Goal: Information Seeking & Learning: Understand process/instructions

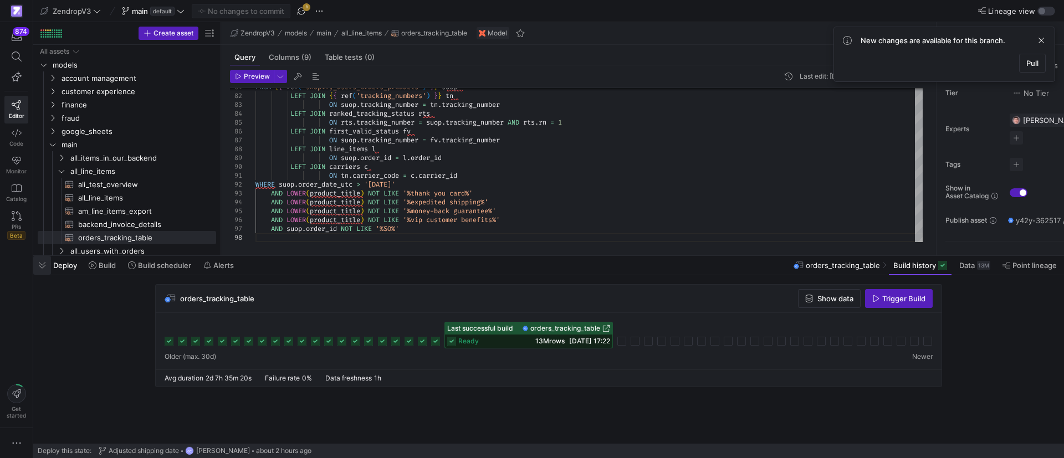
scroll to position [26, 251]
click at [38, 270] on span "button" at bounding box center [42, 265] width 18 height 19
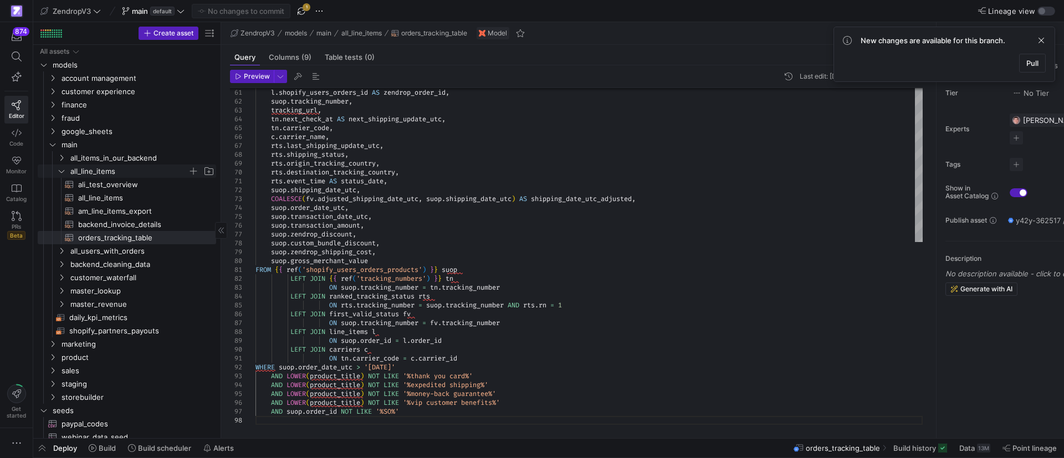
click at [62, 170] on icon "Press SPACE to select this row." at bounding box center [62, 171] width 8 height 7
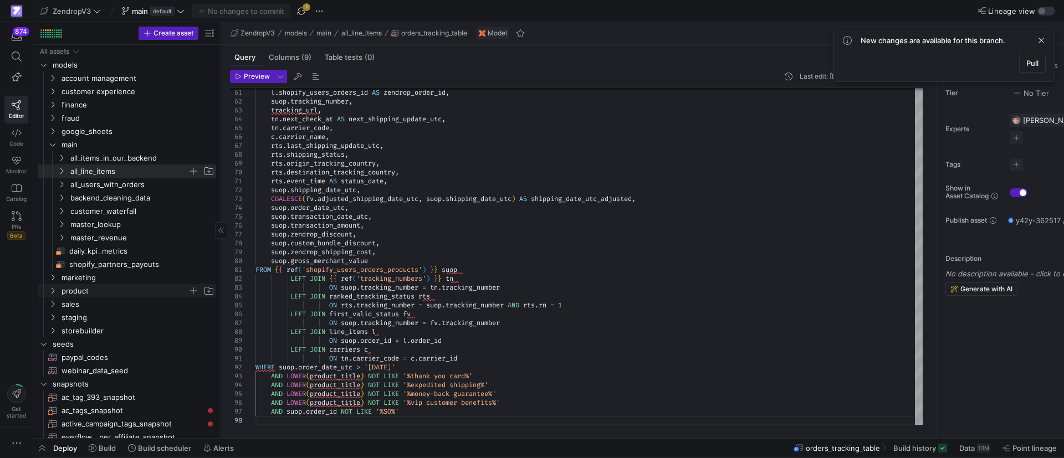
click at [57, 293] on span "product" at bounding box center [131, 291] width 168 height 12
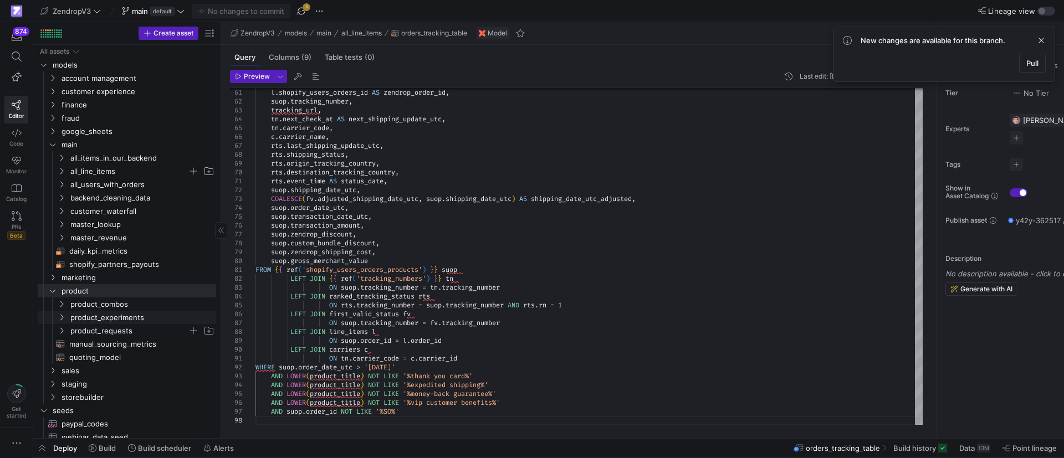
click at [58, 331] on icon "Press SPACE to select this row." at bounding box center [62, 331] width 8 height 7
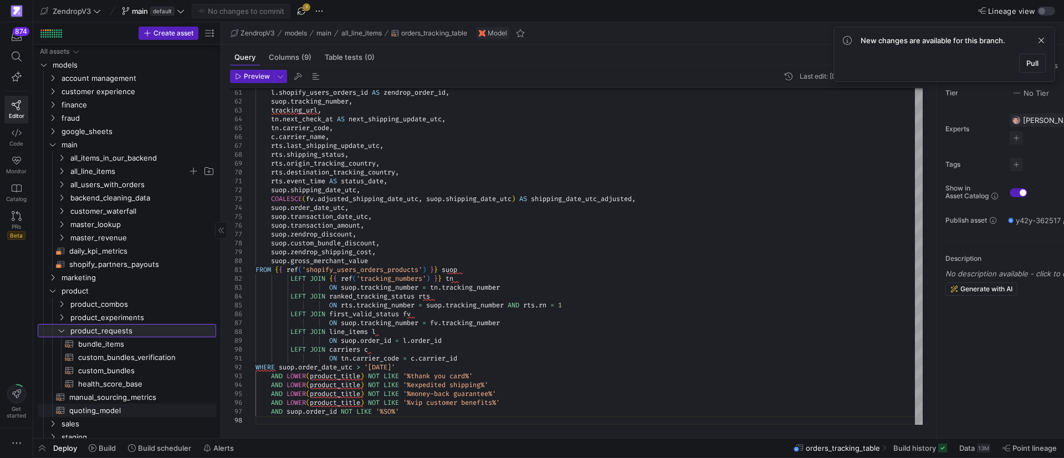
scroll to position [83, 0]
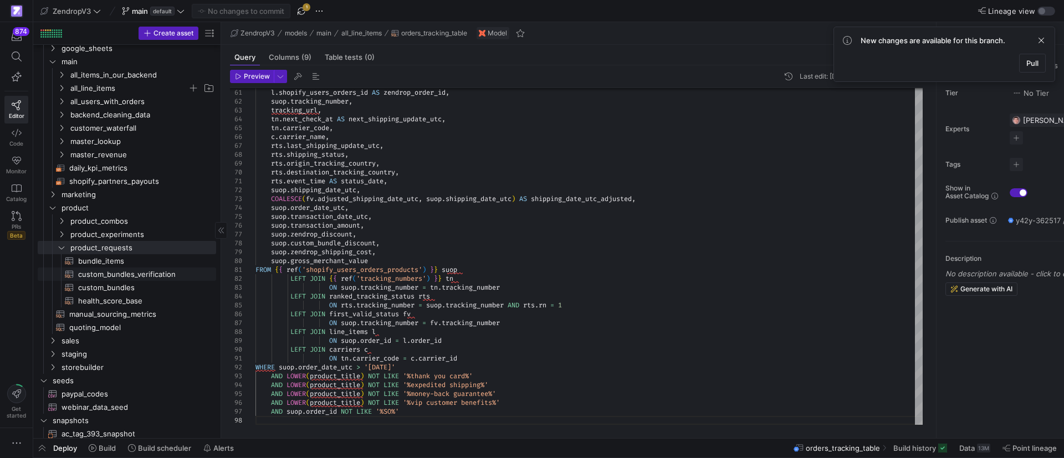
click at [127, 275] on span "custom_bundles_verification​​​​​​​​​​" at bounding box center [140, 274] width 125 height 13
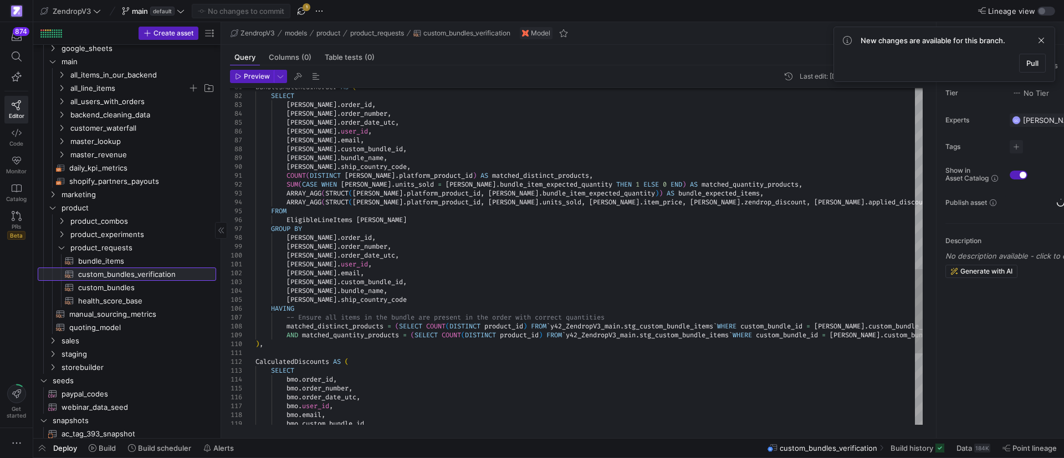
scroll to position [26, 127]
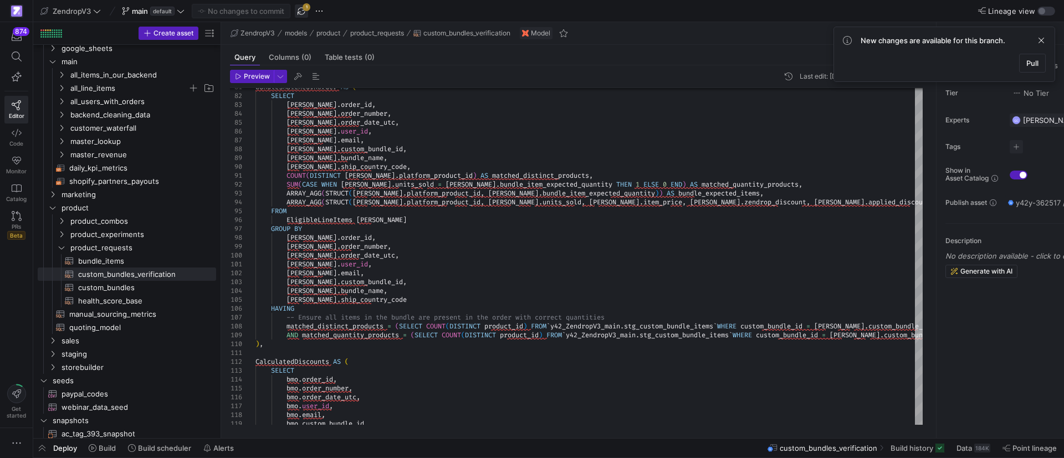
click at [305, 11] on span "button" at bounding box center [301, 10] width 13 height 13
click at [631, 268] on div "BundlesMatchedInOrder AS ( SELECT [PERSON_NAME] . order_id , [PERSON_NAME] . or…" at bounding box center [609, 41] width 706 height 1355
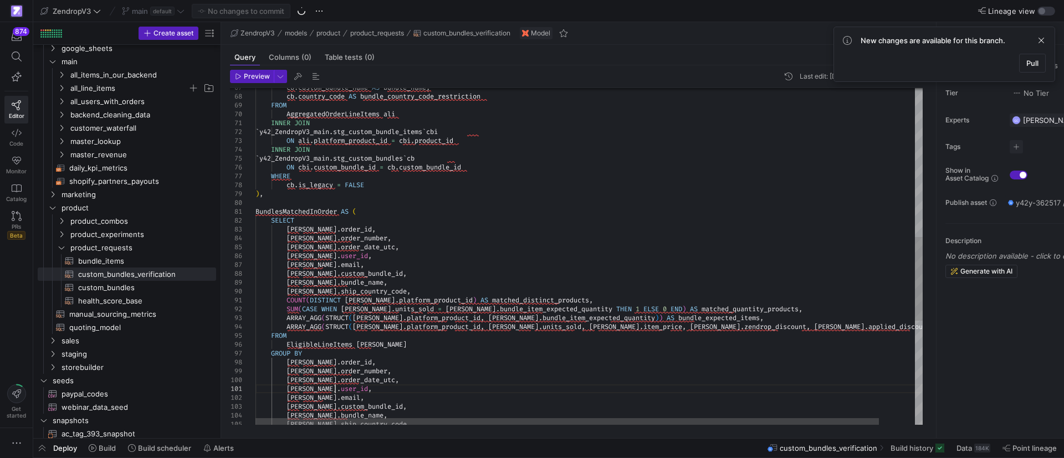
scroll to position [26, 1]
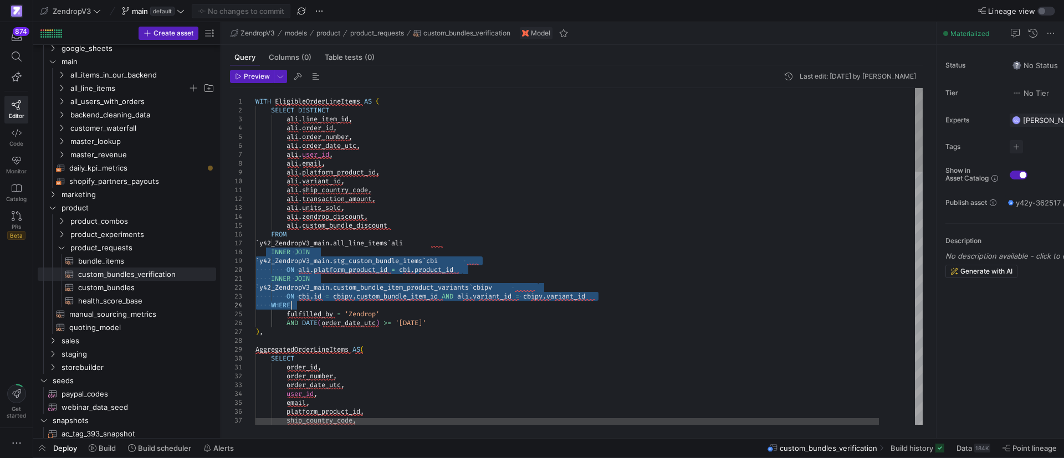
drag, startPoint x: 273, startPoint y: 252, endPoint x: 615, endPoint y: 304, distance: 345.8
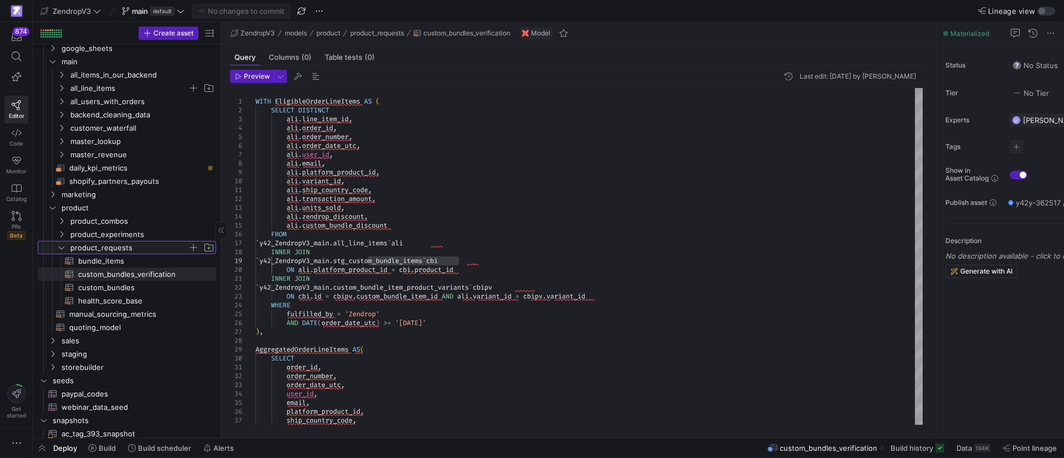
click at [62, 245] on icon "Press SPACE to select this row." at bounding box center [62, 247] width 8 height 7
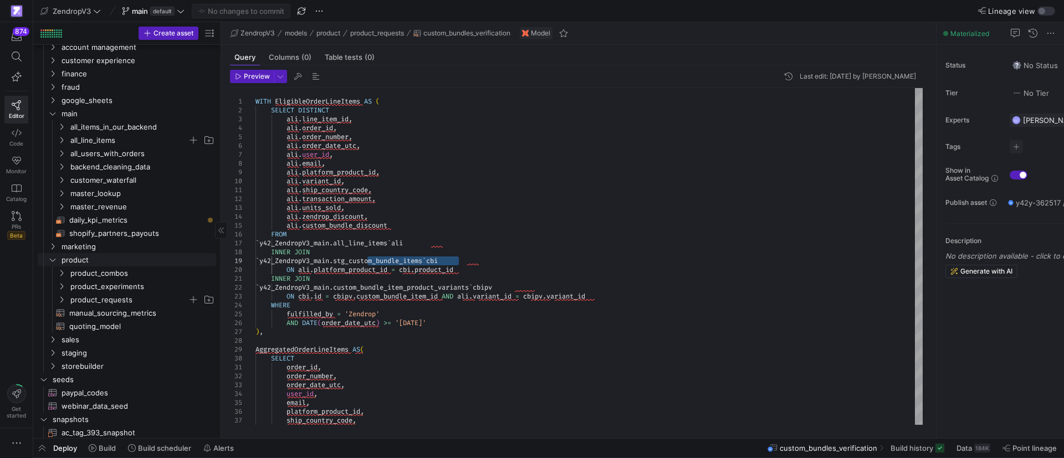
scroll to position [0, 0]
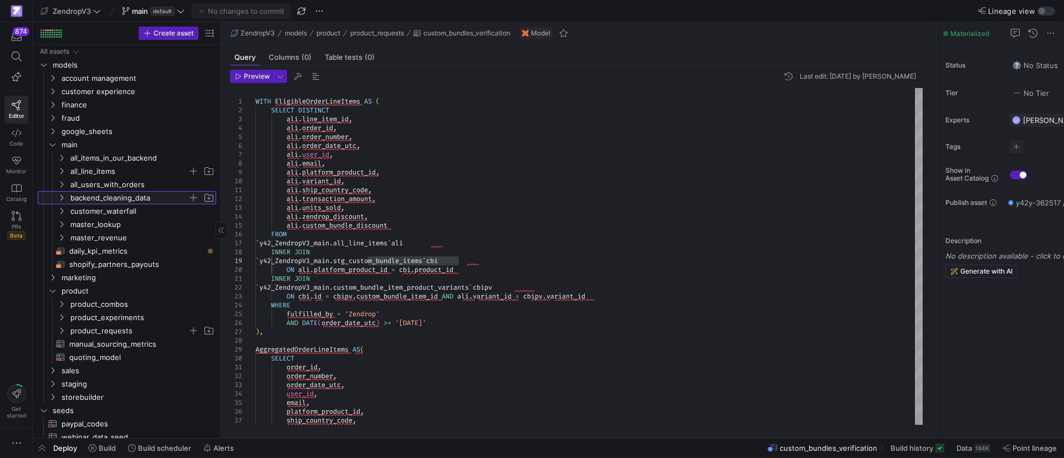
drag, startPoint x: 60, startPoint y: 197, endPoint x: 79, endPoint y: 203, distance: 19.8
click at [61, 197] on icon "Press SPACE to select this row." at bounding box center [62, 198] width 8 height 7
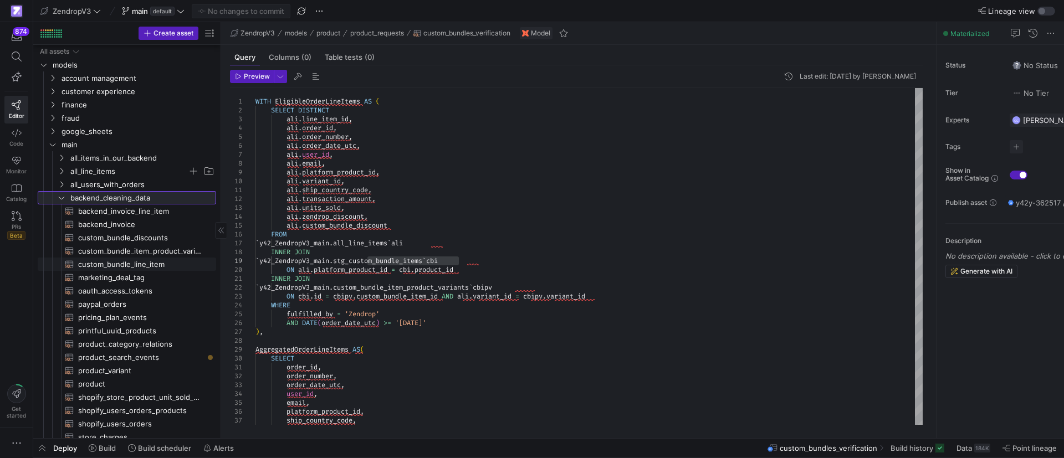
scroll to position [83, 0]
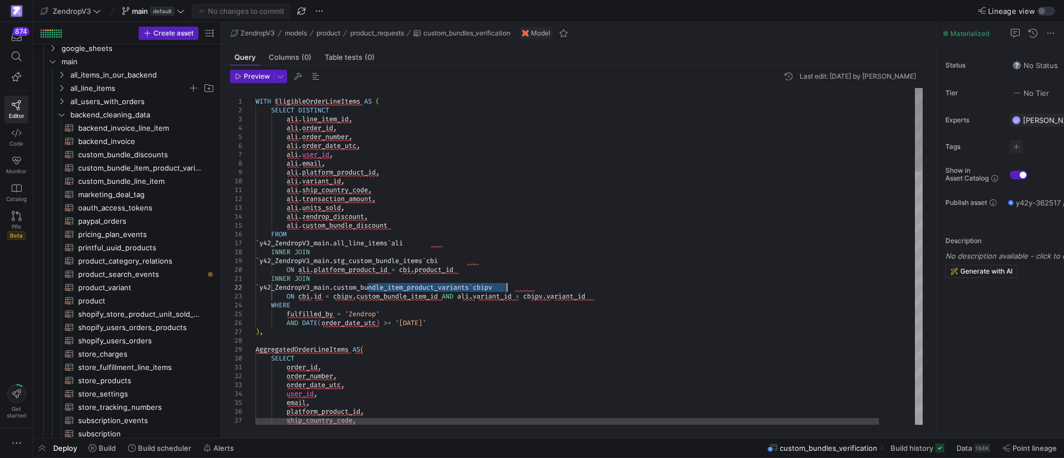
drag, startPoint x: 477, startPoint y: 287, endPoint x: 505, endPoint y: 287, distance: 28.8
drag, startPoint x: 367, startPoint y: 311, endPoint x: 339, endPoint y: 311, distance: 27.7
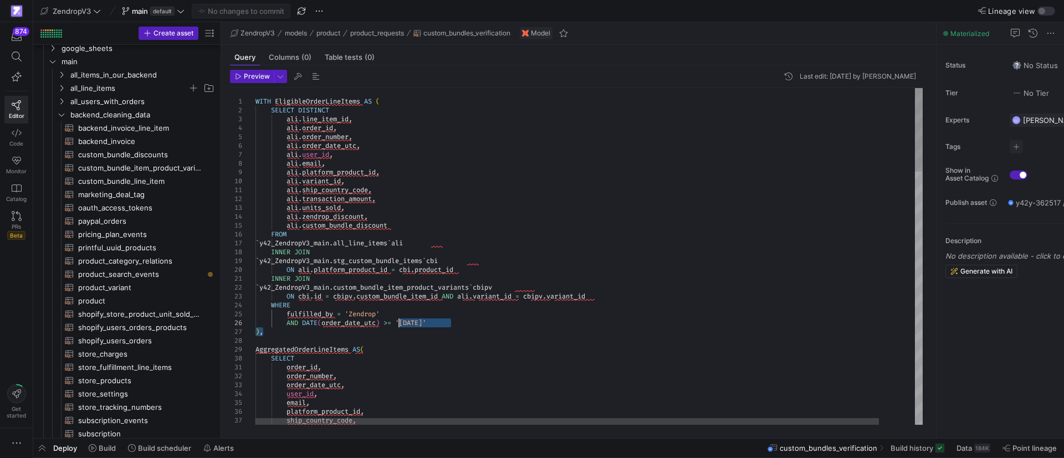
drag, startPoint x: 472, startPoint y: 329, endPoint x: 380, endPoint y: 325, distance: 92.1
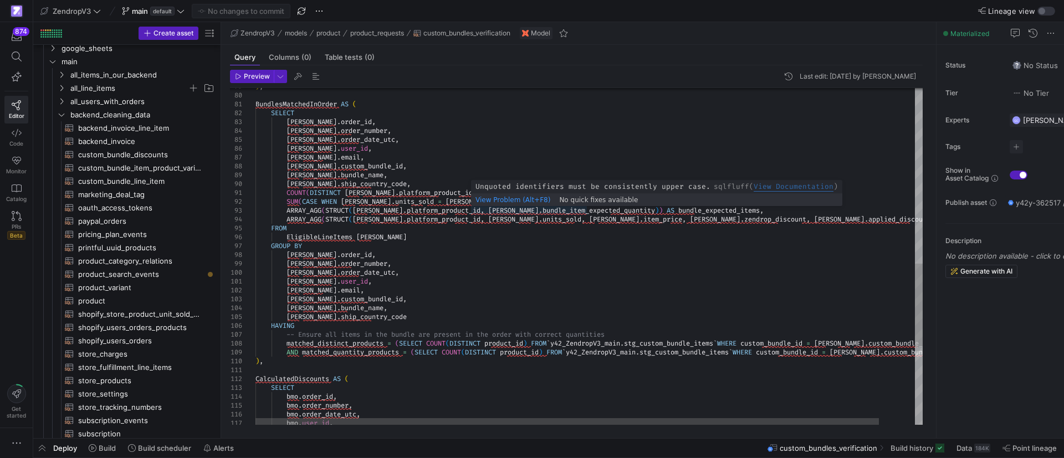
click at [513, 208] on div ") , BundlesMatchedInOrder AS ( SELECT [PERSON_NAME] . order_id , [PERSON_NAME] …" at bounding box center [609, 58] width 706 height 1355
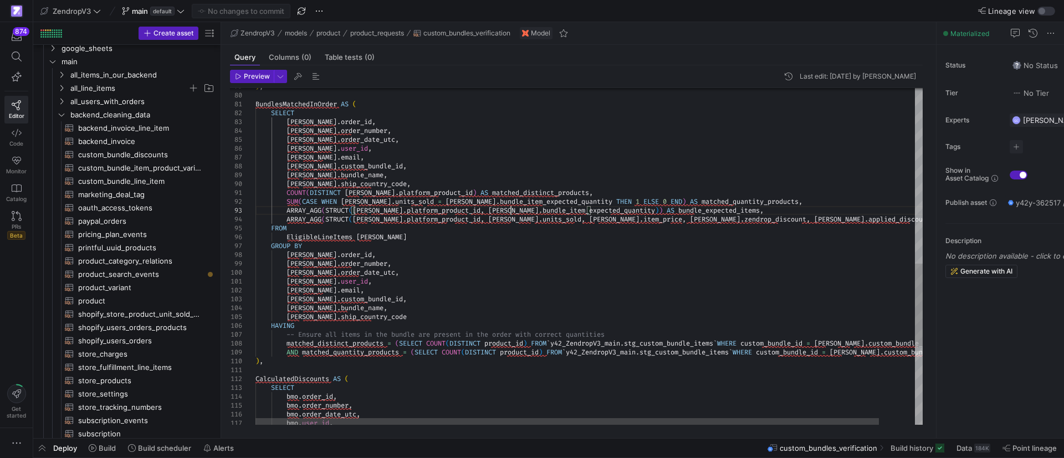
click at [513, 208] on div ") , BundlesMatchedInOrder AS ( SELECT [PERSON_NAME] . order_id , [PERSON_NAME] …" at bounding box center [609, 58] width 706 height 1355
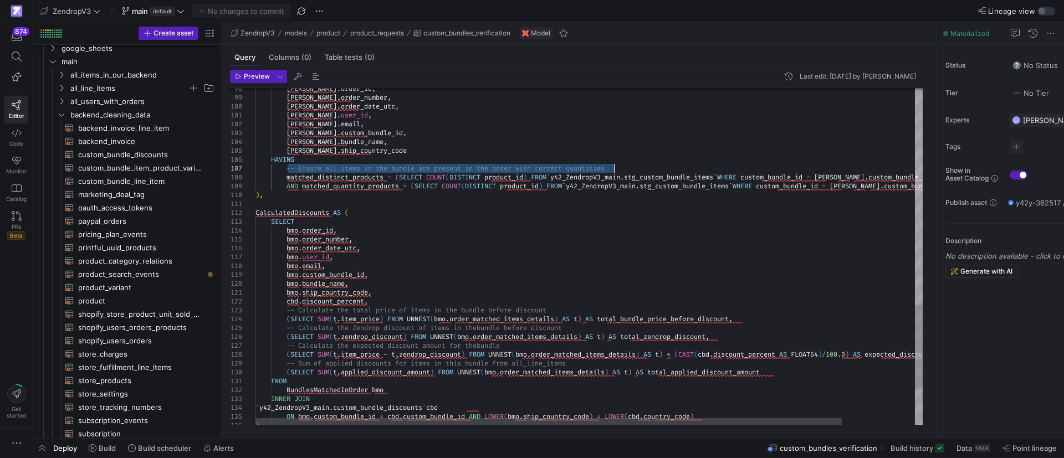
drag, startPoint x: 288, startPoint y: 171, endPoint x: 637, endPoint y: 169, distance: 349.2
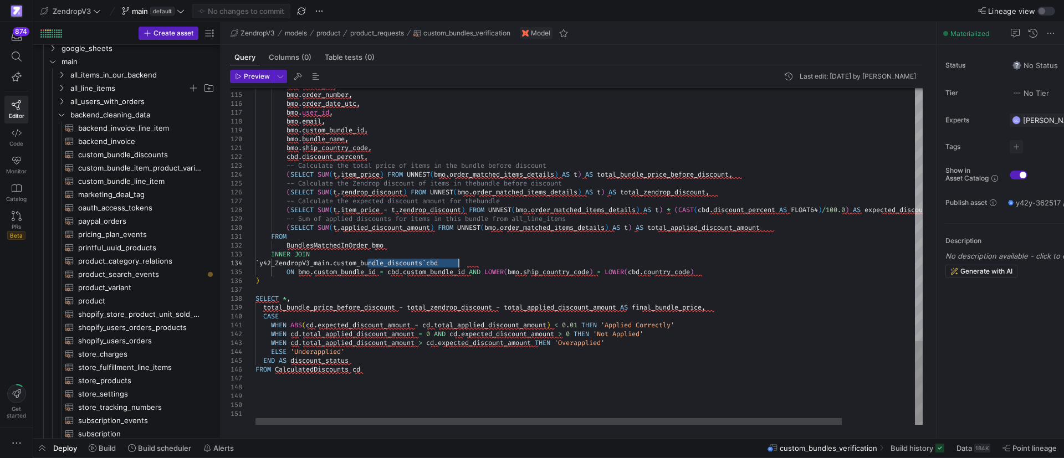
drag, startPoint x: 356, startPoint y: 349, endPoint x: 290, endPoint y: 353, distance: 66.0
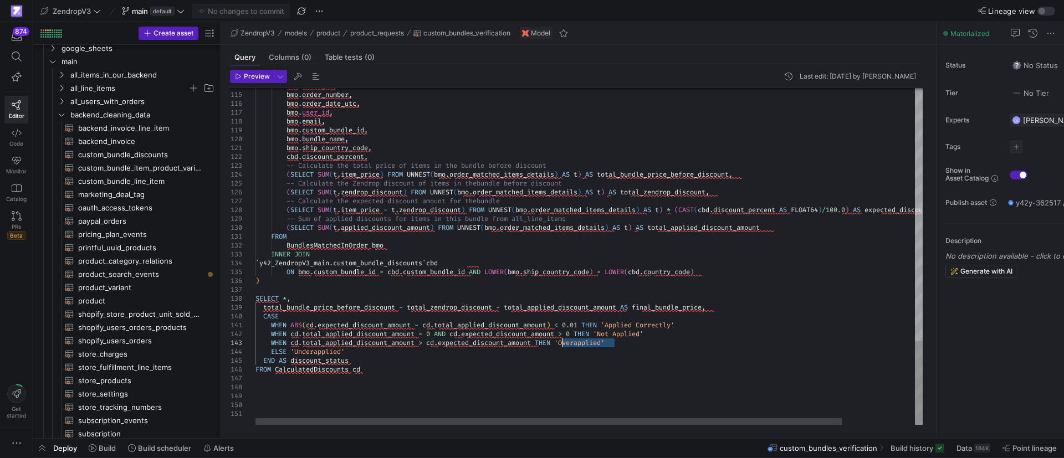
drag, startPoint x: 621, startPoint y: 343, endPoint x: 562, endPoint y: 343, distance: 58.8
drag, startPoint x: 651, startPoint y: 335, endPoint x: 658, endPoint y: 335, distance: 7.8
drag, startPoint x: 689, startPoint y: 323, endPoint x: 611, endPoint y: 322, distance: 77.6
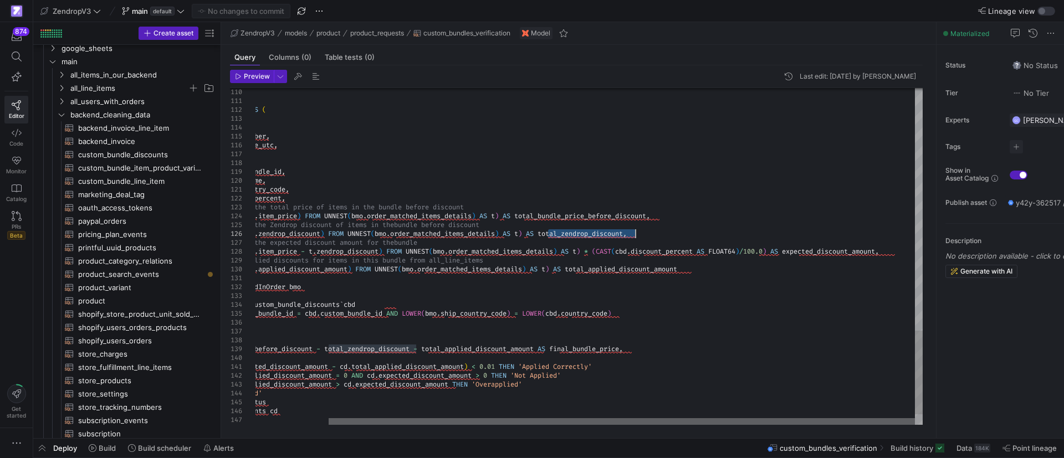
click at [698, 418] on div at bounding box center [622, 421] width 586 height 7
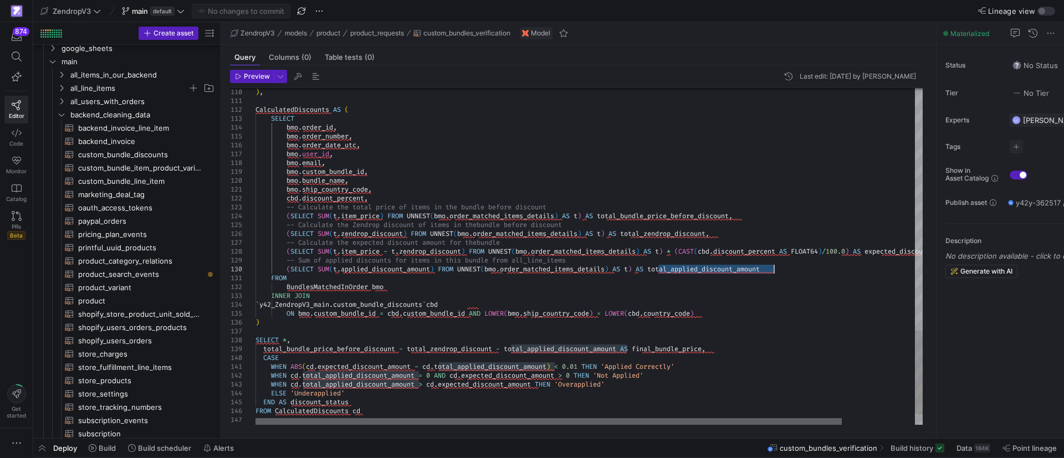
click at [485, 423] on div at bounding box center [549, 421] width 586 height 7
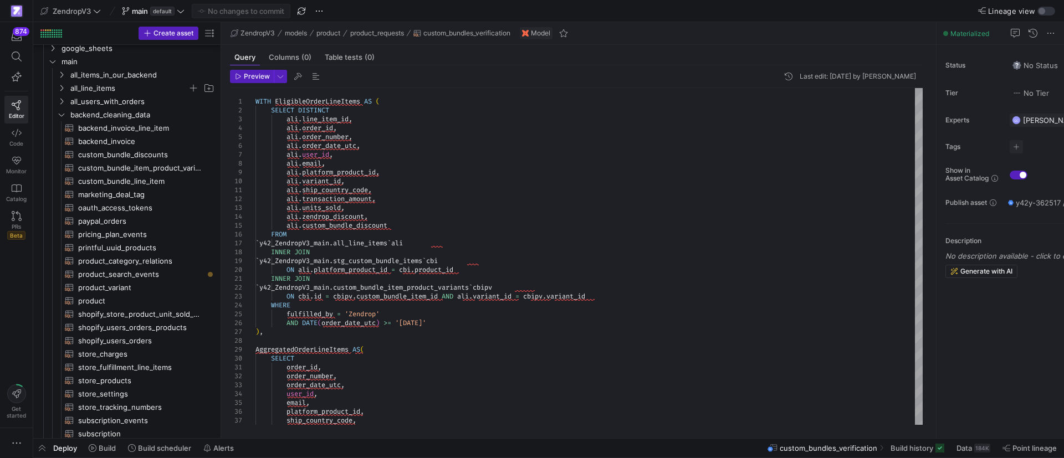
drag, startPoint x: 810, startPoint y: 78, endPoint x: 926, endPoint y: 76, distance: 115.3
click at [926, 78] on div "Preview Last edit: [DATE] by [PERSON_NAME] 35 36 37 30 31 32 33 34 25 26 27 28 …" at bounding box center [576, 247] width 711 height 364
click at [837, 75] on div "Last edit: [DATE] by [PERSON_NAME]" at bounding box center [858, 77] width 116 height 8
drag, startPoint x: 809, startPoint y: 74, endPoint x: 925, endPoint y: 73, distance: 115.8
click at [925, 73] on div "Preview Last edit: [DATE] by [PERSON_NAME] 35 36 37 30 31 32 33 34 25 26 27 28 …" at bounding box center [576, 247] width 711 height 364
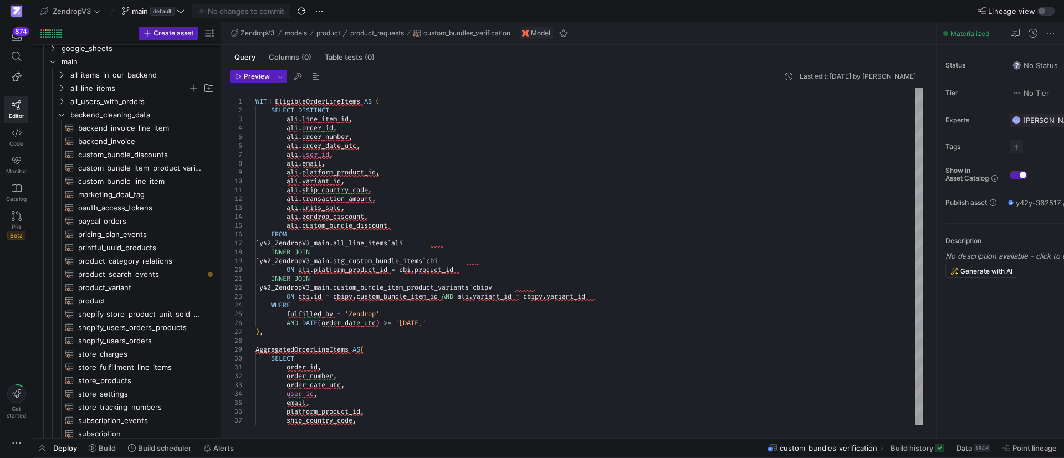
click at [810, 75] on div "Last edit: [DATE] by [PERSON_NAME]" at bounding box center [858, 77] width 116 height 8
drag, startPoint x: 810, startPoint y: 75, endPoint x: 916, endPoint y: 76, distance: 105.3
click at [915, 76] on div "Last edit: [DATE] by [PERSON_NAME]" at bounding box center [858, 77] width 116 height 8
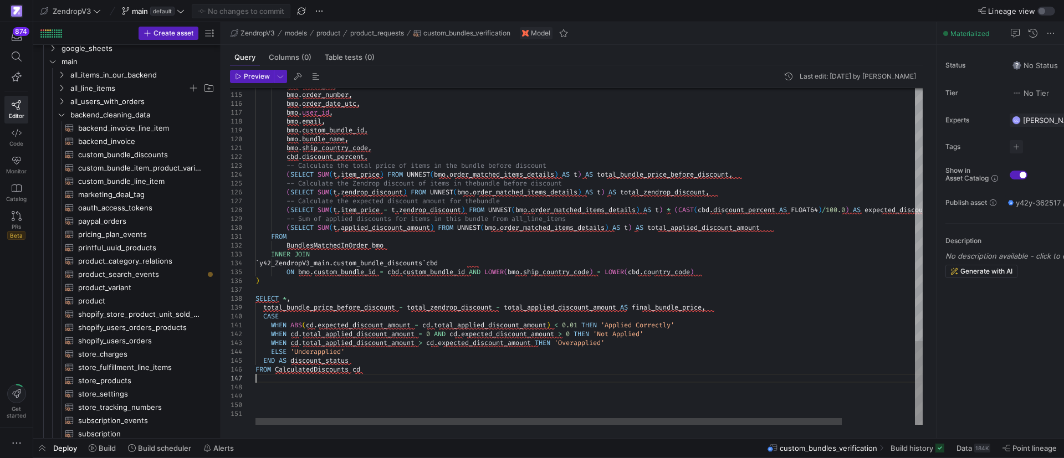
click at [105, 133] on span "backend_invoice_line_item​​​​​​​​​​" at bounding box center [140, 128] width 125 height 13
type textarea "{{ config( materialized='table' ) }} WITH main_table AS ( SELECT * FROM {{ ref(…"
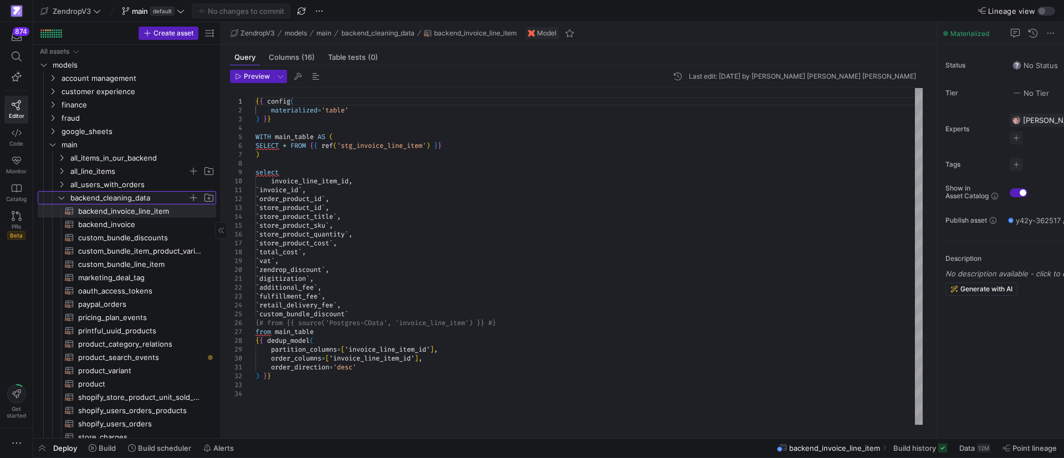
click at [58, 197] on icon "Press SPACE to select this row." at bounding box center [62, 198] width 8 height 7
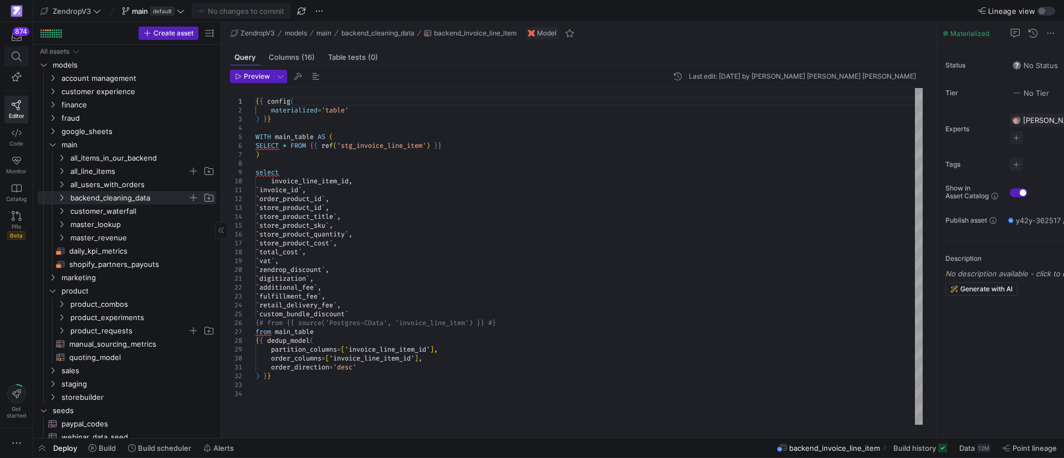
click at [21, 55] on icon at bounding box center [17, 57] width 10 height 10
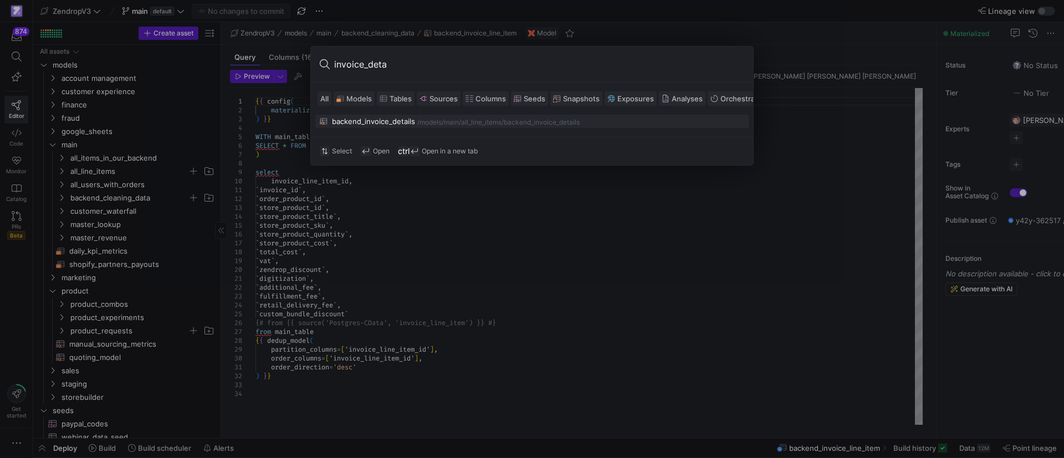
type input "invoice_deta"
click at [376, 117] on div "backend_invoice_details" at bounding box center [373, 121] width 83 height 9
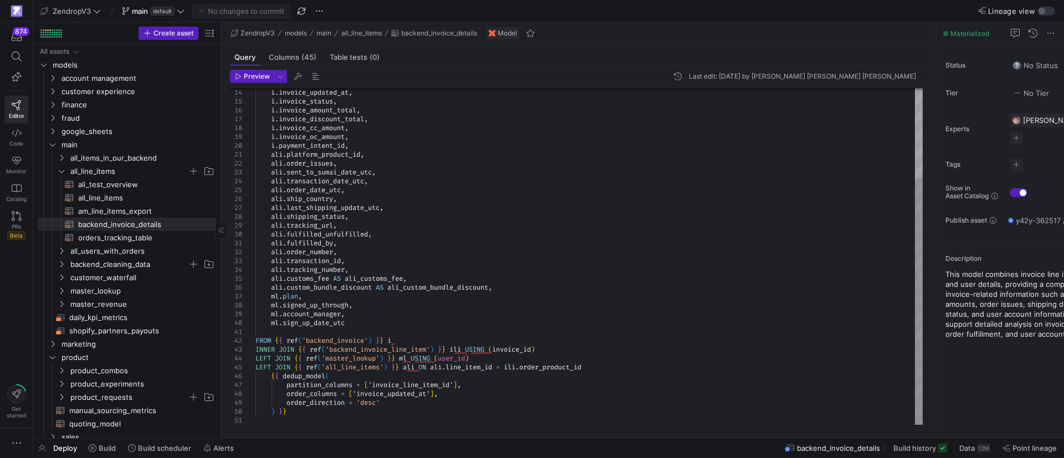
scroll to position [26, 0]
click at [518, 260] on div "i . invoice_updated_at , i . invoice_status , i . invoice_amount_total , i . in…" at bounding box center [589, 194] width 667 height 461
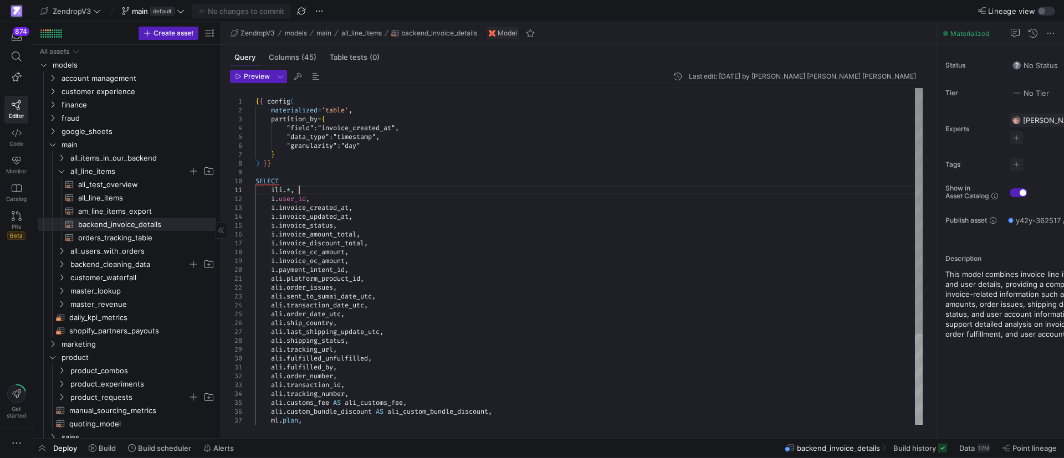
click at [538, 187] on div "i . invoice_updated_at , i . invoice_status , i . invoice_amount_total , i . in…" at bounding box center [589, 318] width 667 height 461
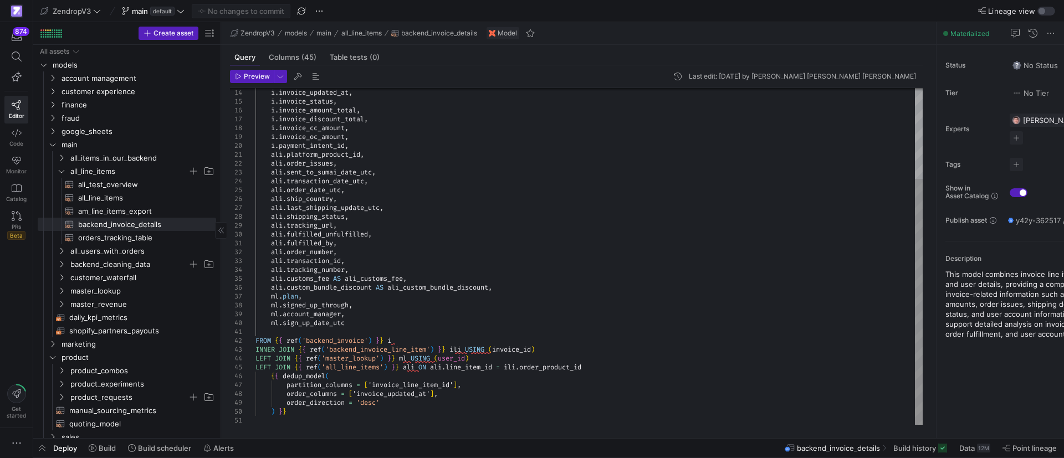
type textarea "FROM {{ ref('backend_invoice') }} i INNER JOIN {{ ref('backend_invoice_line_ite…"
click at [468, 334] on div "i . invoice_updated_at , i . invoice_status , i . invoice_amount_total , i . in…" at bounding box center [589, 194] width 667 height 461
click at [573, 353] on div "i . invoice_updated_at , i . invoice_status , i . invoice_amount_total , i . in…" at bounding box center [589, 194] width 667 height 461
